Goal: Information Seeking & Learning: Learn about a topic

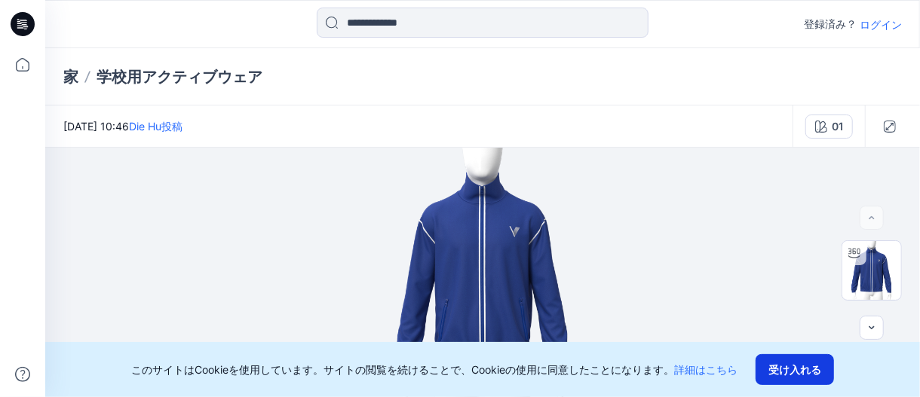
click at [794, 363] on font "受け入れる" at bounding box center [794, 369] width 53 height 17
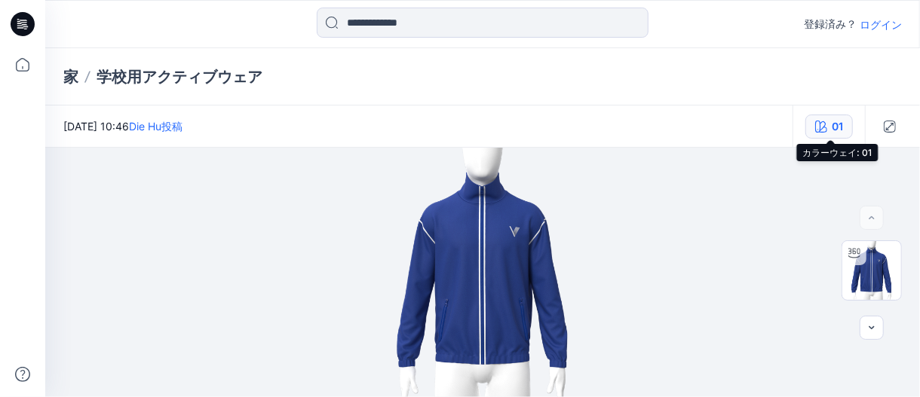
click at [829, 131] on button "01" at bounding box center [829, 127] width 48 height 24
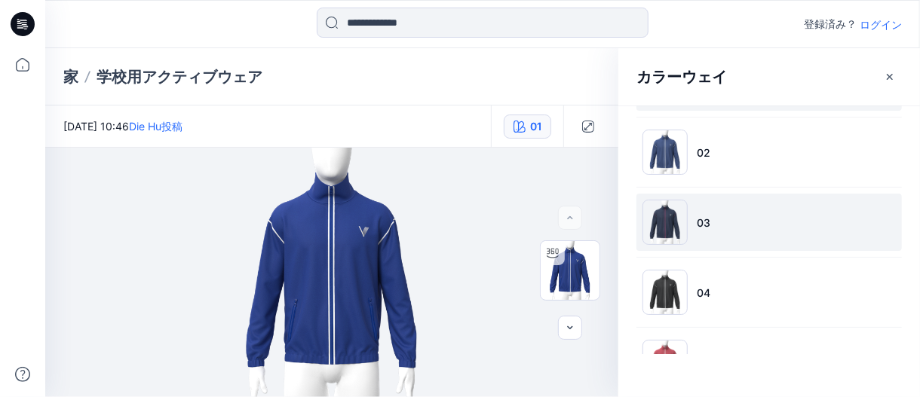
scroll to position [129, 0]
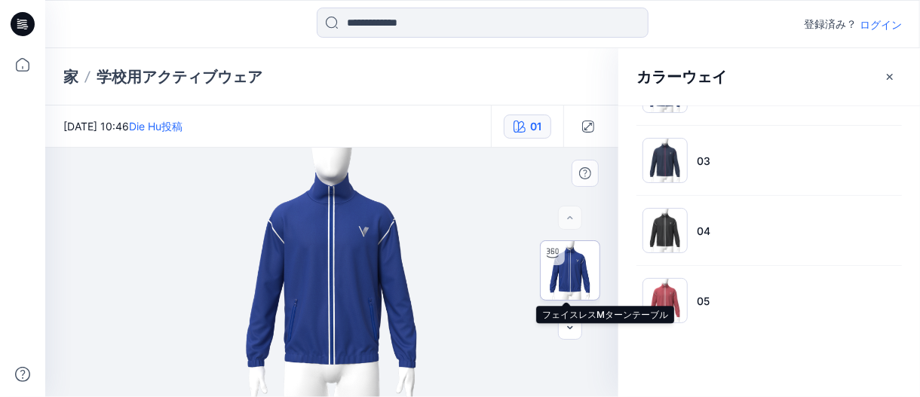
click at [562, 265] on img at bounding box center [570, 270] width 59 height 59
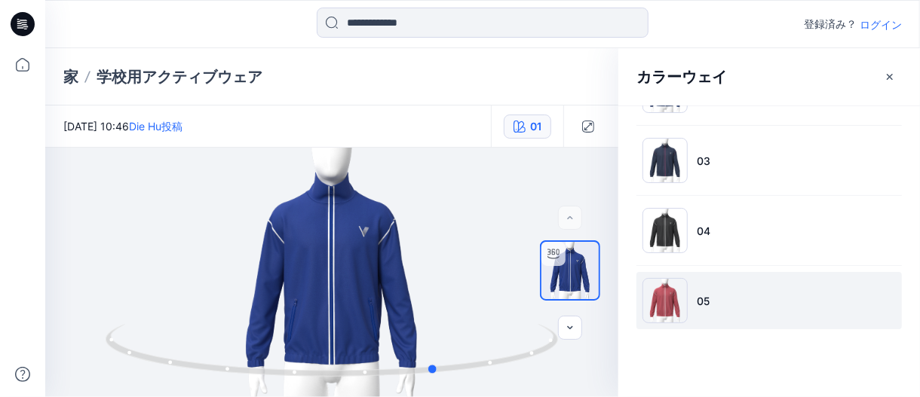
drag, startPoint x: 538, startPoint y: 355, endPoint x: 642, endPoint y: 314, distance: 112.7
click at [642, 314] on div "01 読み込み中... 材料特性 読み込み中... カラーウェイ 01 02 03 04 05 バージョン履歴" at bounding box center [482, 273] width 875 height 250
click at [666, 293] on img at bounding box center [664, 300] width 45 height 45
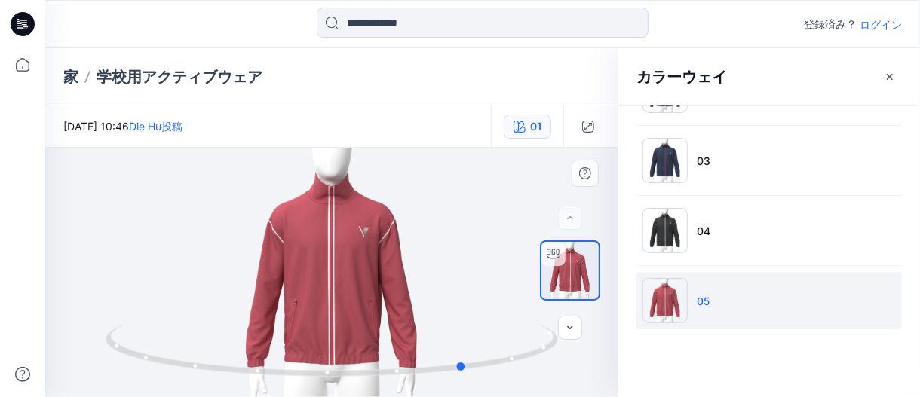
drag, startPoint x: 452, startPoint y: 367, endPoint x: 582, endPoint y: 374, distance: 129.9
click at [587, 371] on div at bounding box center [331, 273] width 573 height 250
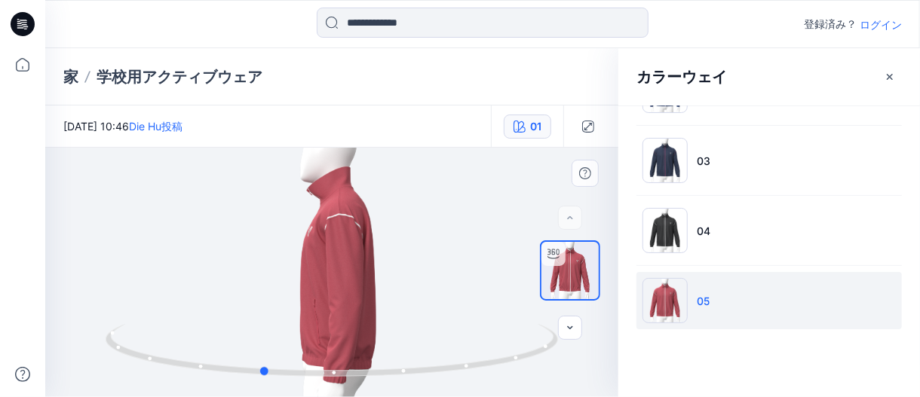
drag, startPoint x: 518, startPoint y: 362, endPoint x: 314, endPoint y: 308, distance: 210.7
click at [314, 308] on div at bounding box center [331, 273] width 573 height 250
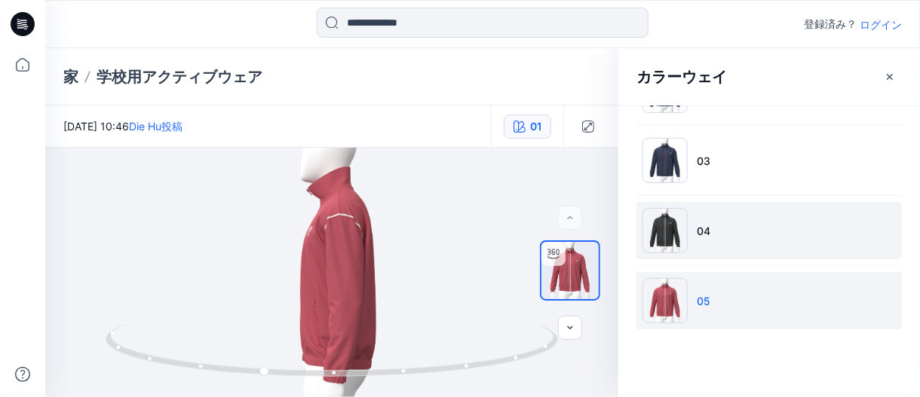
click at [658, 241] on img at bounding box center [664, 230] width 45 height 45
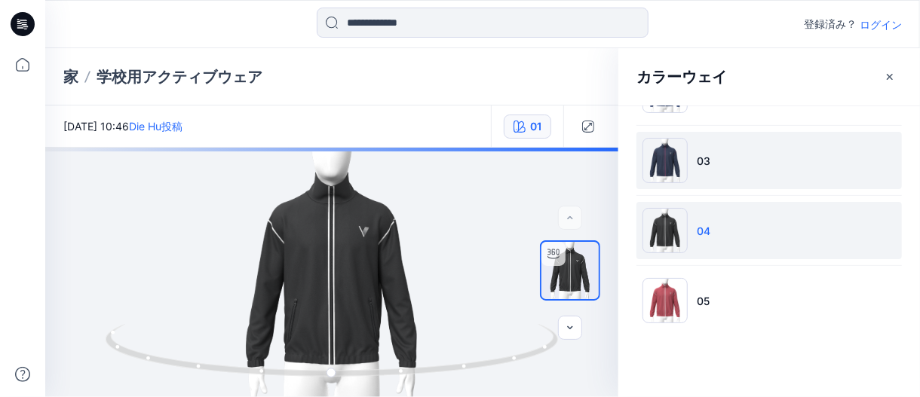
click at [664, 160] on img at bounding box center [664, 160] width 45 height 45
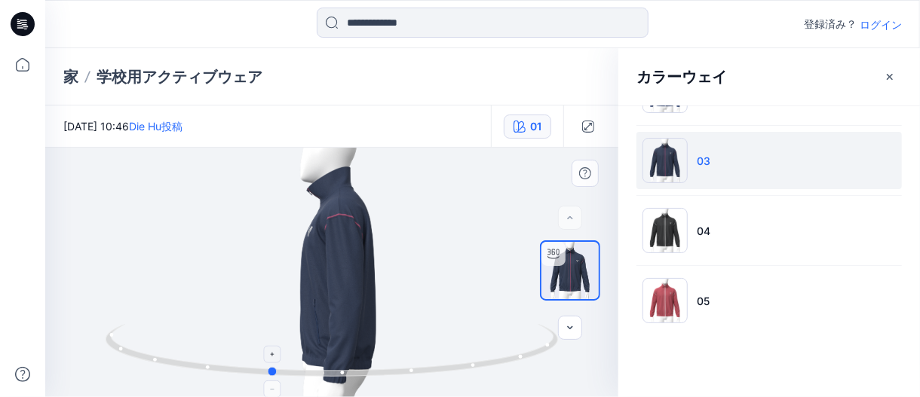
drag, startPoint x: 538, startPoint y: 354, endPoint x: 477, endPoint y: 354, distance: 61.1
click at [477, 354] on icon at bounding box center [334, 352] width 456 height 57
